Goal: Task Accomplishment & Management: Manage account settings

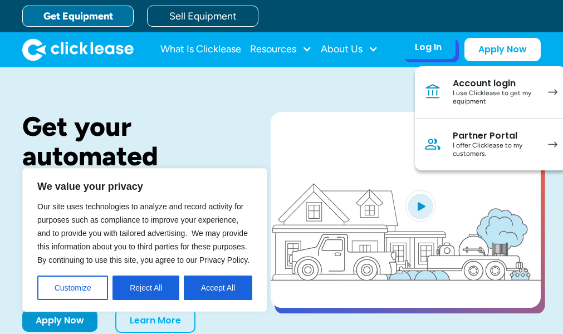
click at [456, 81] on div "Account login" at bounding box center [494, 83] width 84 height 11
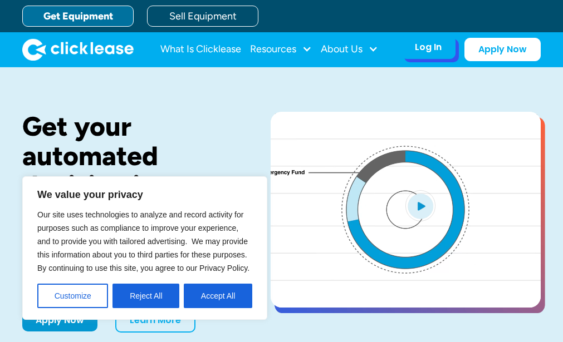
click at [427, 50] on div "Log In" at bounding box center [428, 47] width 27 height 11
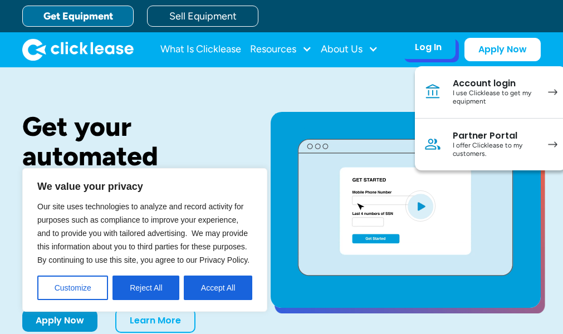
click at [458, 85] on div "Account login" at bounding box center [494, 83] width 84 height 11
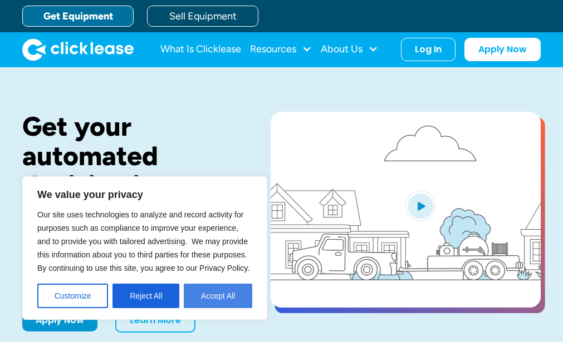
click at [229, 297] on button "Accept All" at bounding box center [218, 296] width 68 height 24
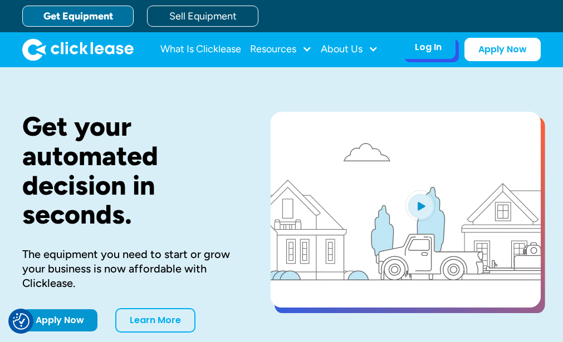
click at [437, 52] on div "Log In" at bounding box center [428, 47] width 27 height 11
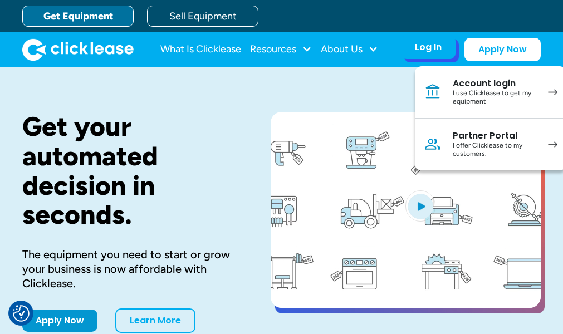
click at [459, 83] on div "Account login" at bounding box center [494, 83] width 84 height 11
